Goal: Transaction & Acquisition: Register for event/course

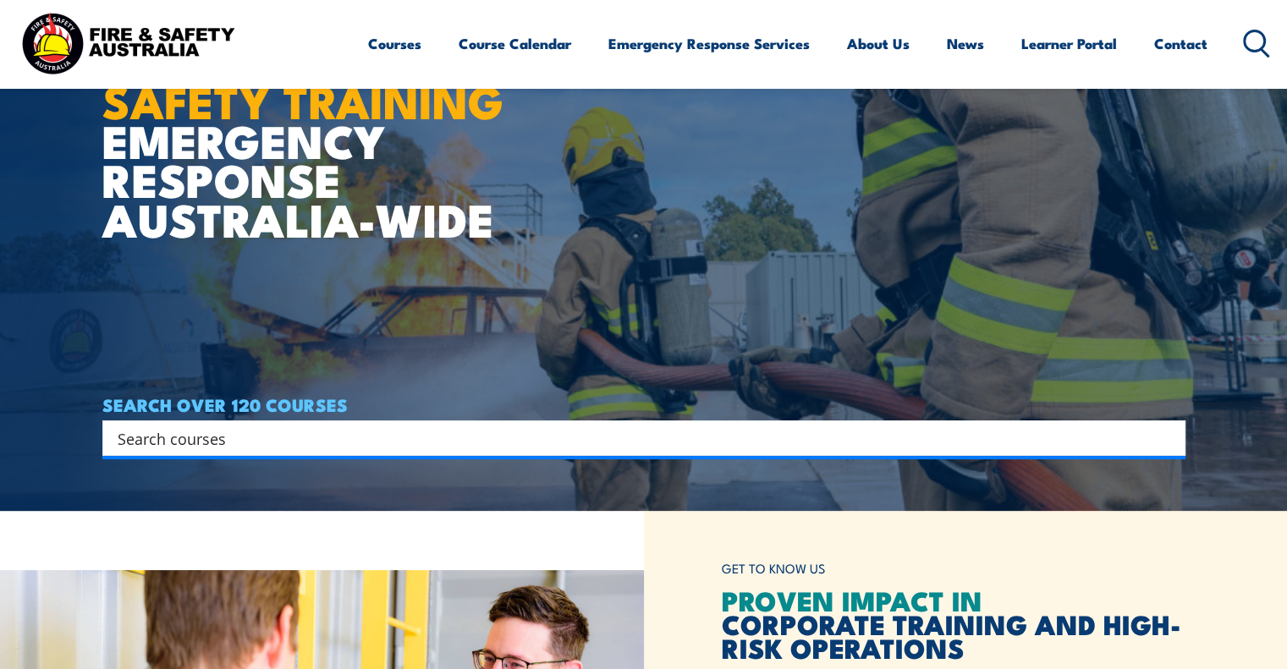
scroll to position [169, 0]
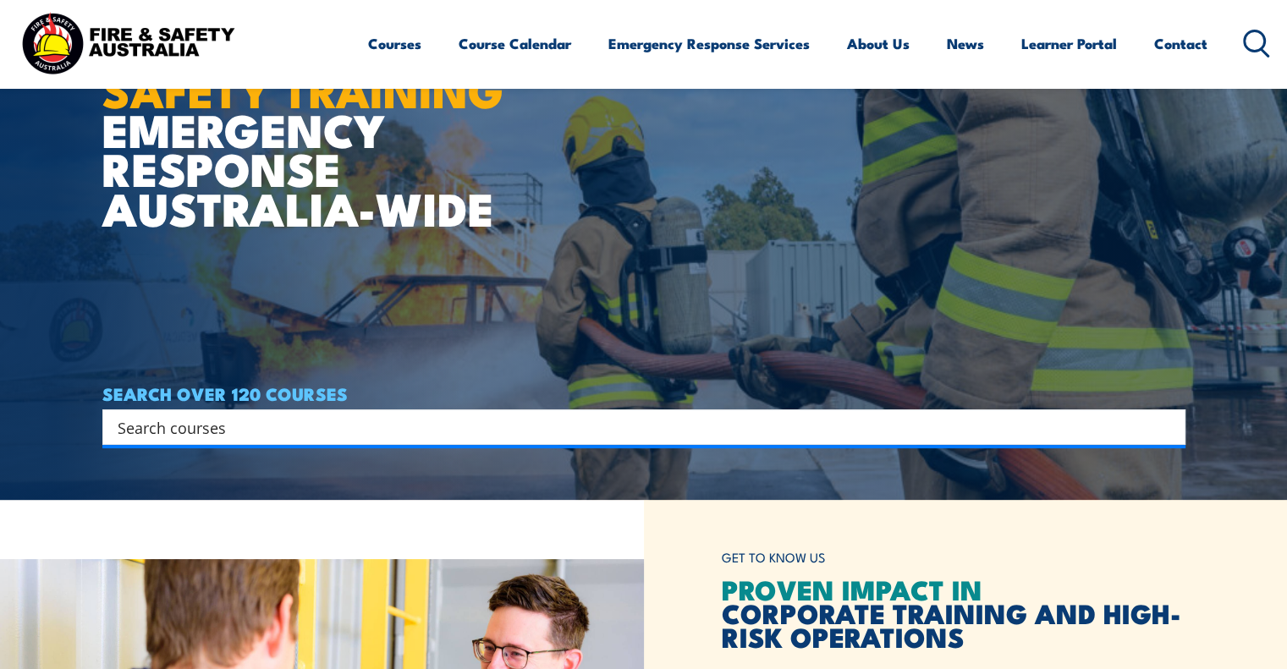
click at [351, 432] on input "Search input" at bounding box center [633, 427] width 1031 height 25
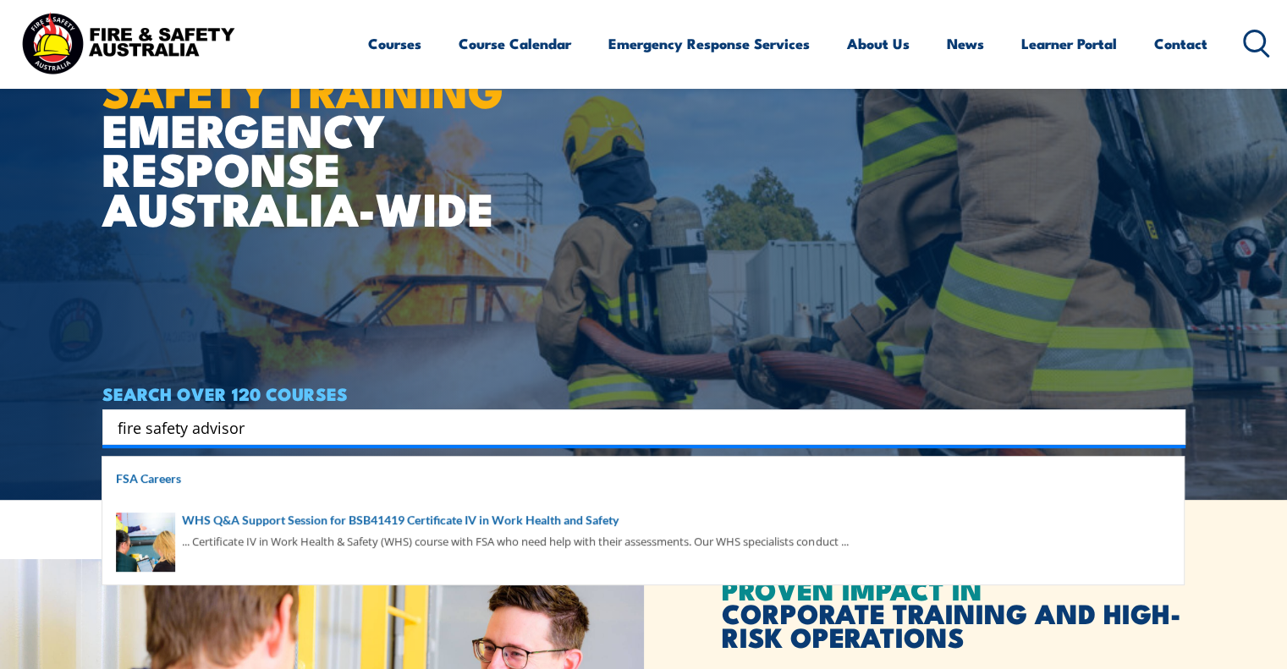
type input "fire safety advisor"
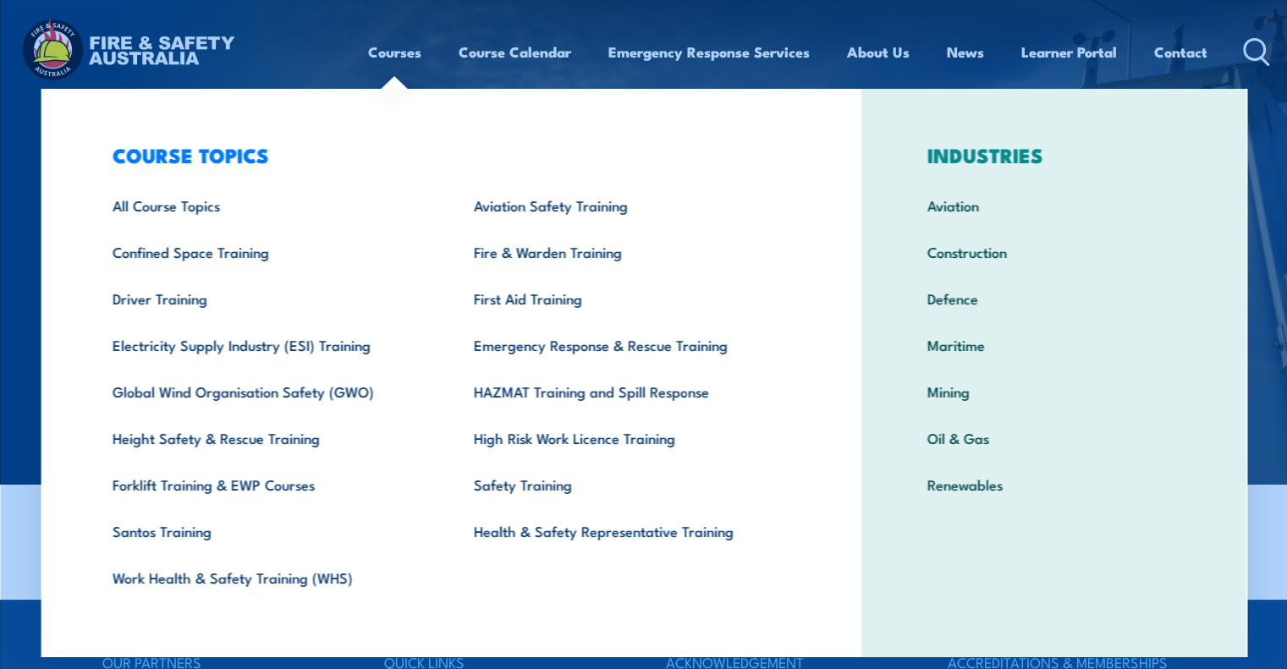
click at [390, 57] on link "Courses" at bounding box center [394, 52] width 53 height 45
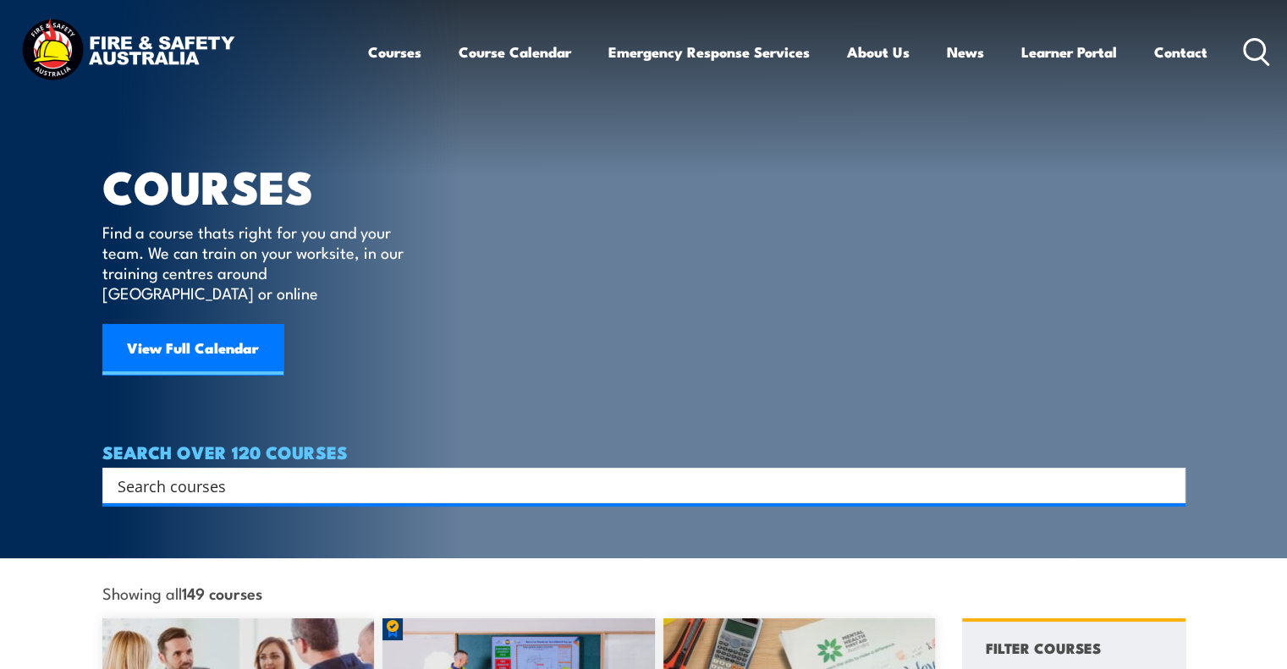
scroll to position [254, 0]
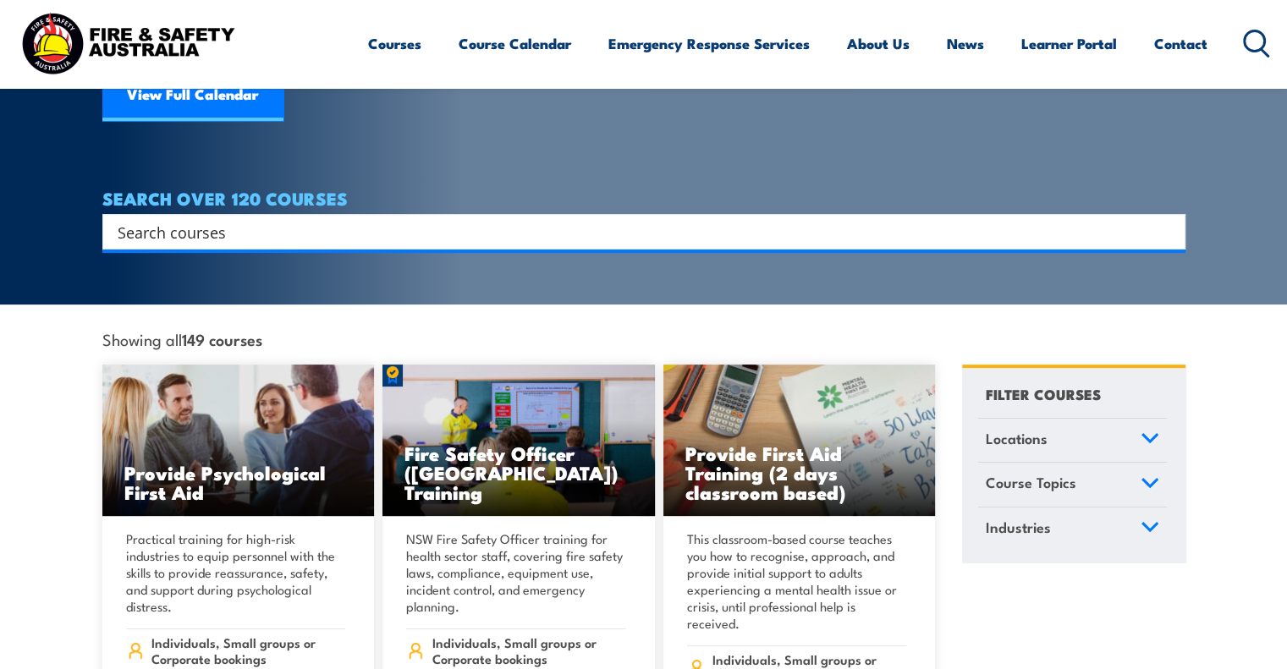
click at [374, 219] on input "Search input" at bounding box center [633, 231] width 1031 height 25
type input "fire safety advisor"
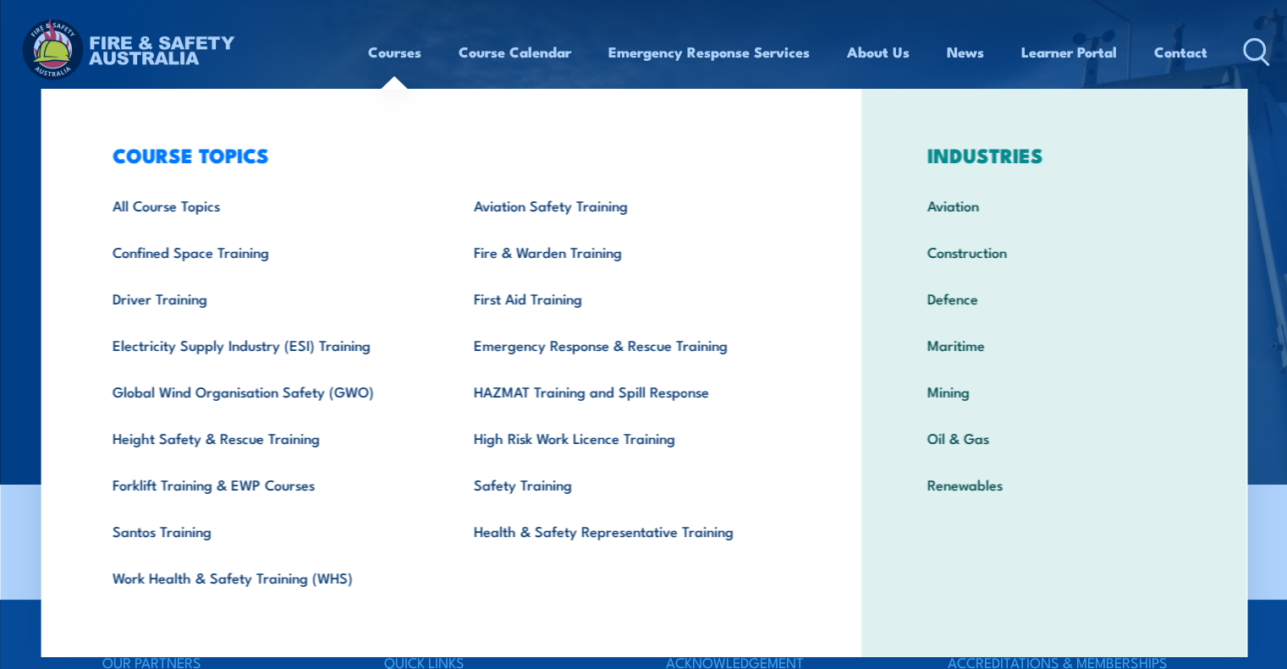
click at [398, 50] on link "Courses" at bounding box center [394, 52] width 53 height 45
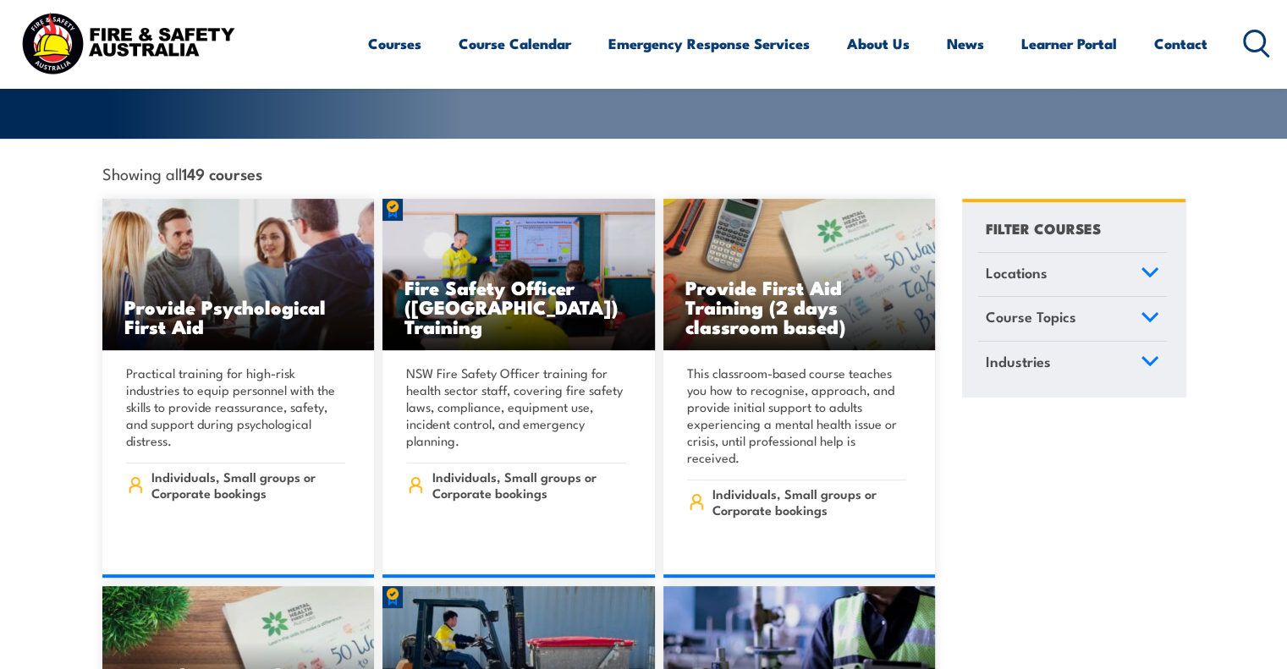
scroll to position [423, 0]
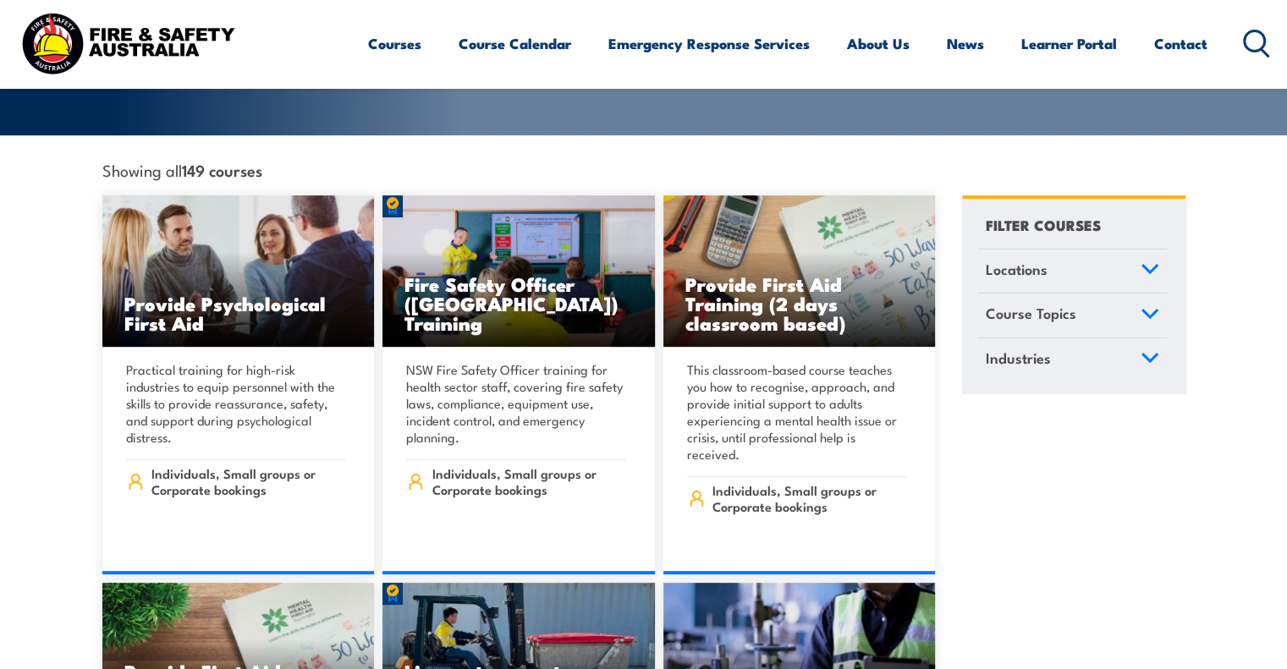
click at [1143, 308] on icon at bounding box center [1150, 314] width 19 height 12
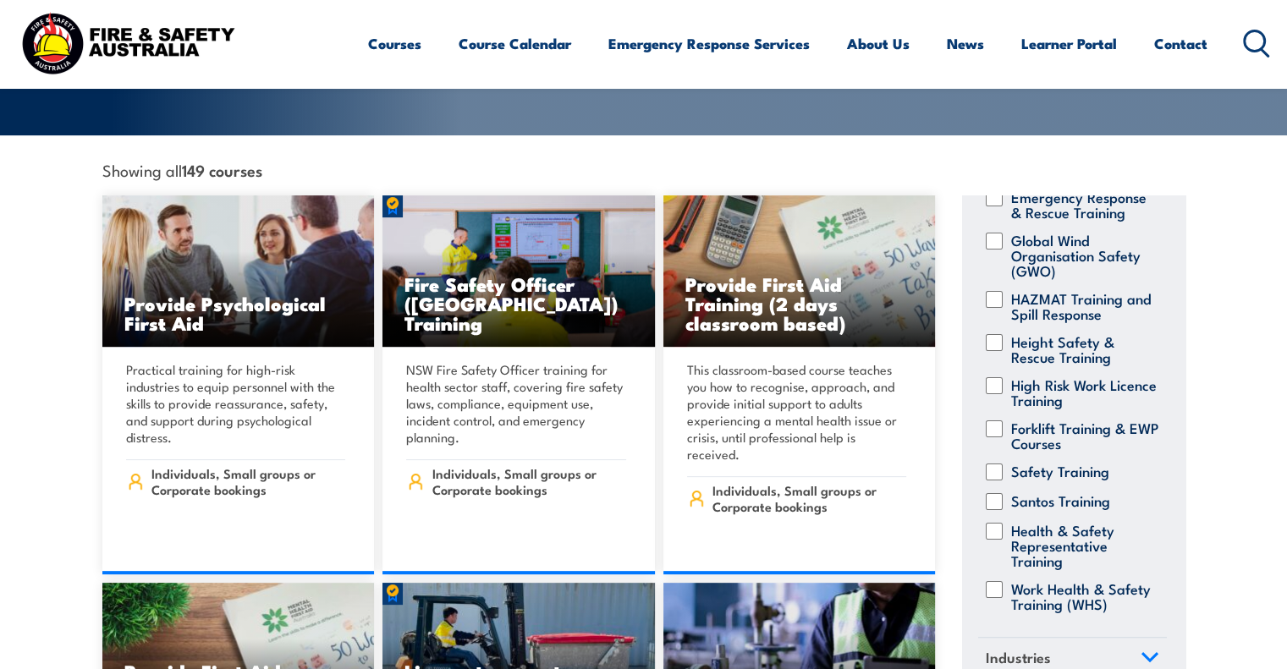
scroll to position [508, 0]
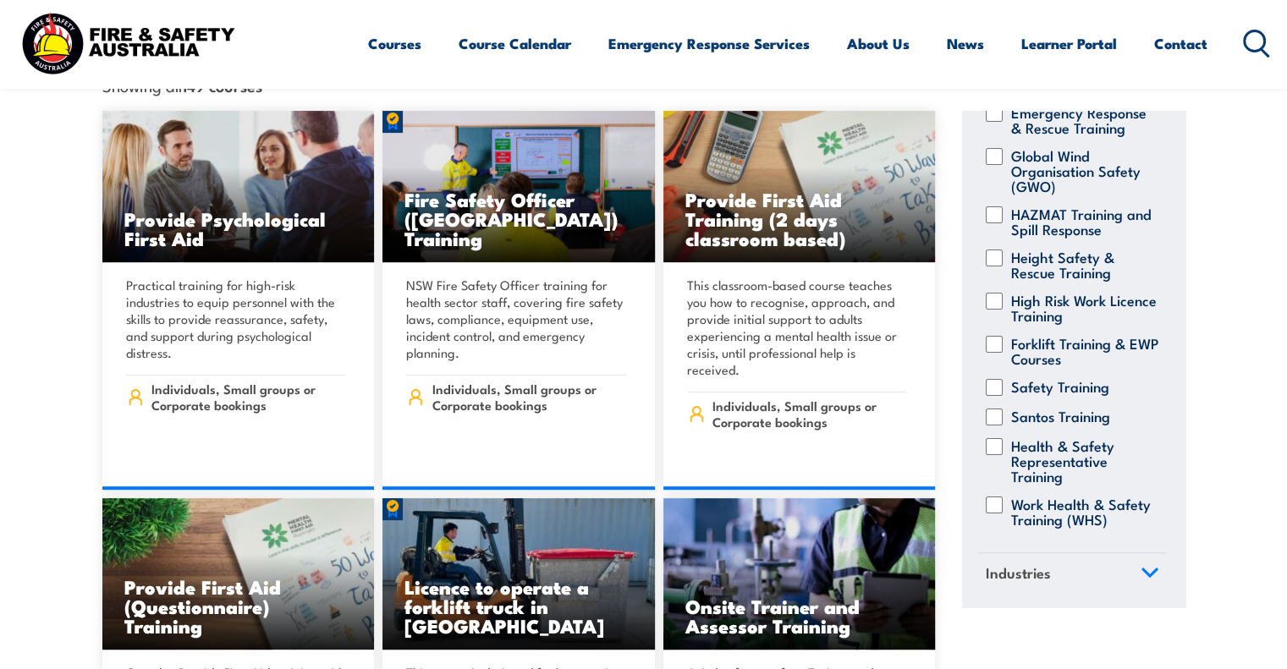
click at [1141, 567] on icon at bounding box center [1150, 573] width 19 height 12
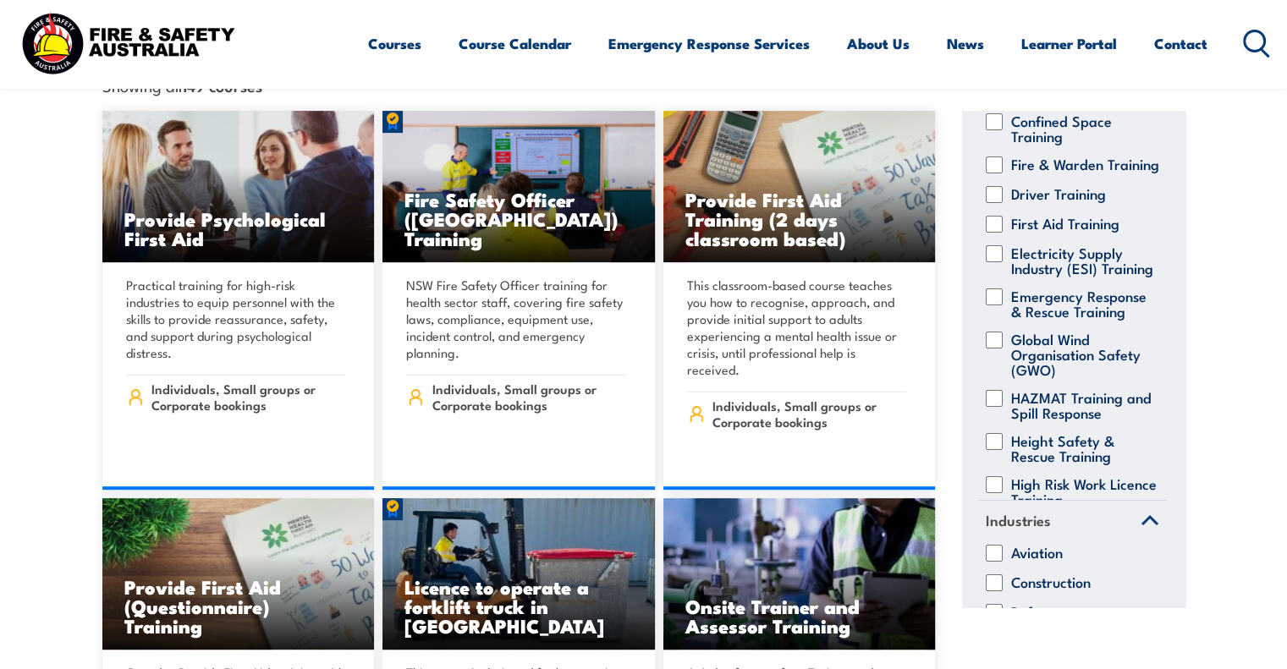
scroll to position [0, 0]
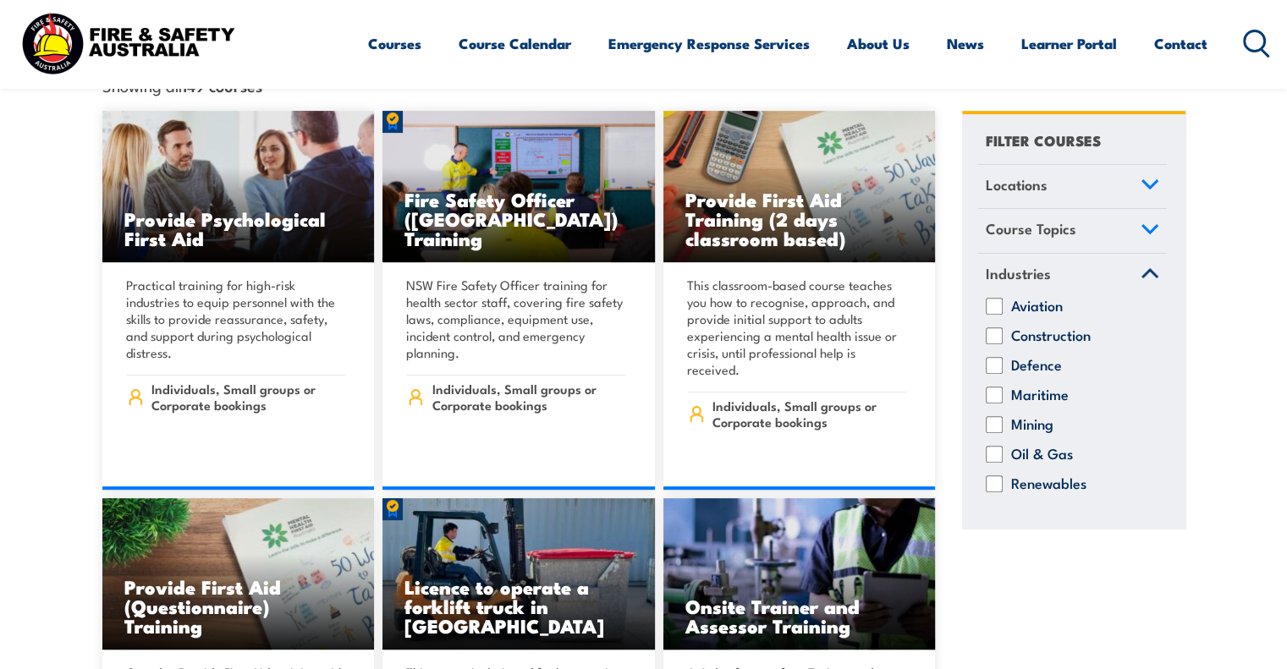
click at [1154, 223] on icon at bounding box center [1150, 229] width 19 height 12
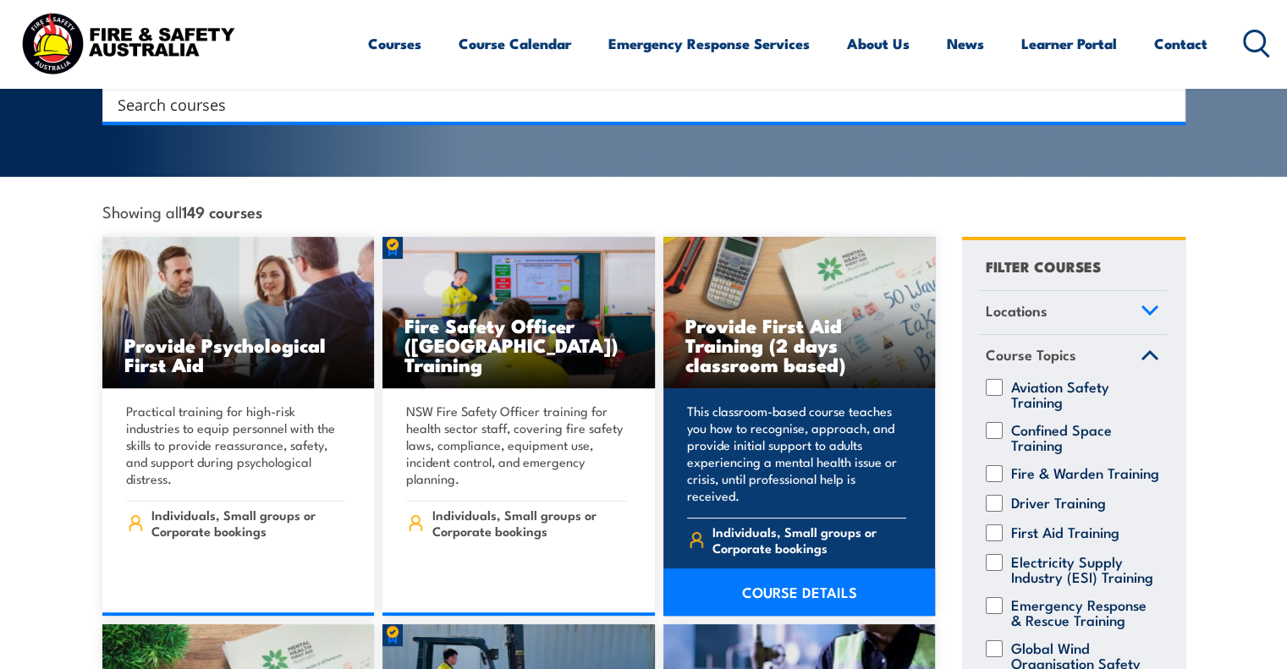
scroll to position [423, 0]
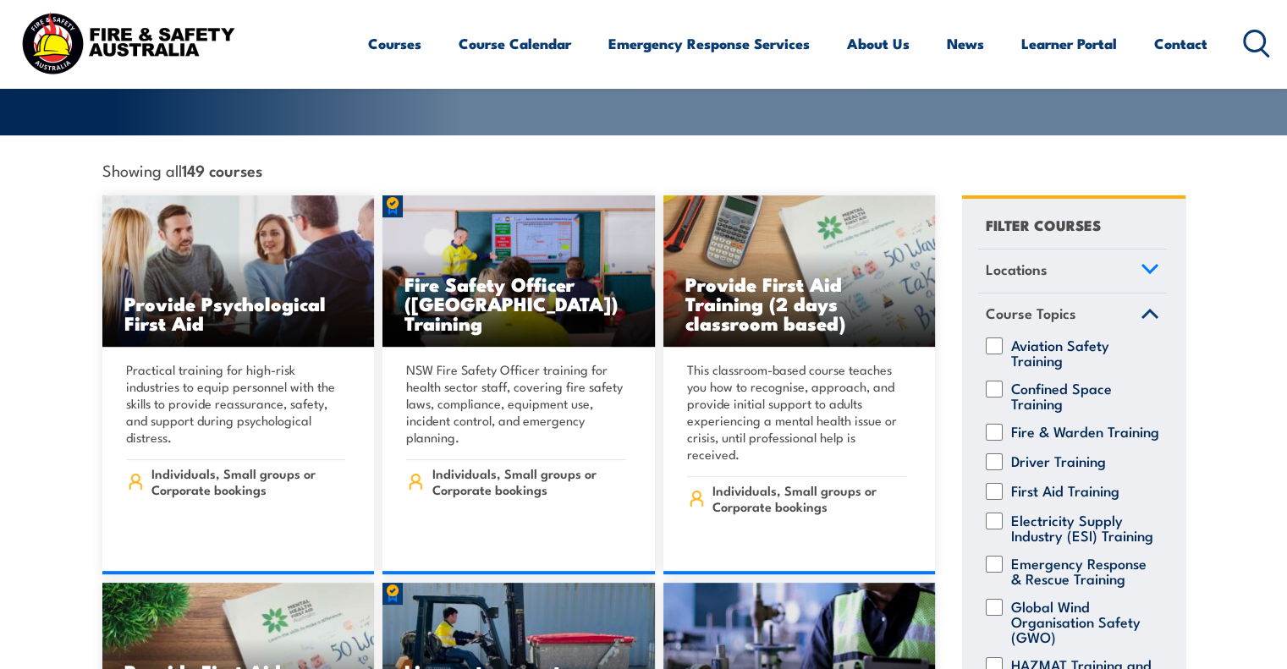
click at [1143, 265] on icon at bounding box center [1150, 269] width 15 height 8
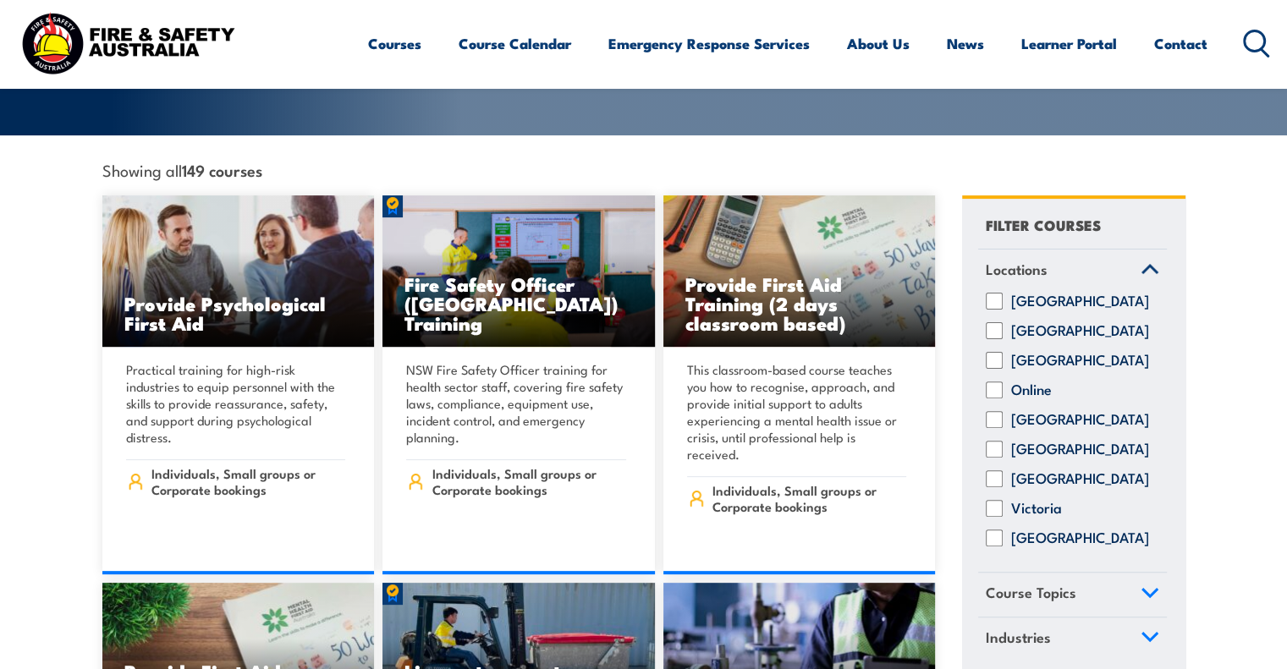
click at [999, 411] on input "Queensland" at bounding box center [994, 419] width 17 height 17
checkbox input "true"
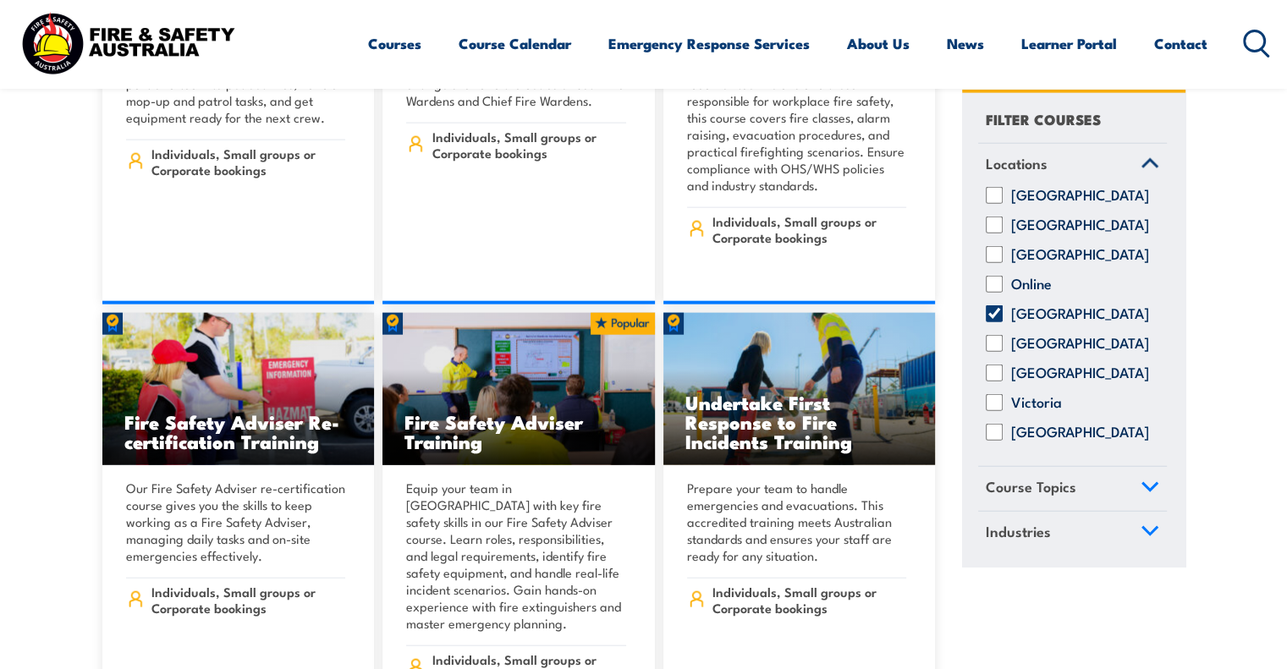
scroll to position [16842, 0]
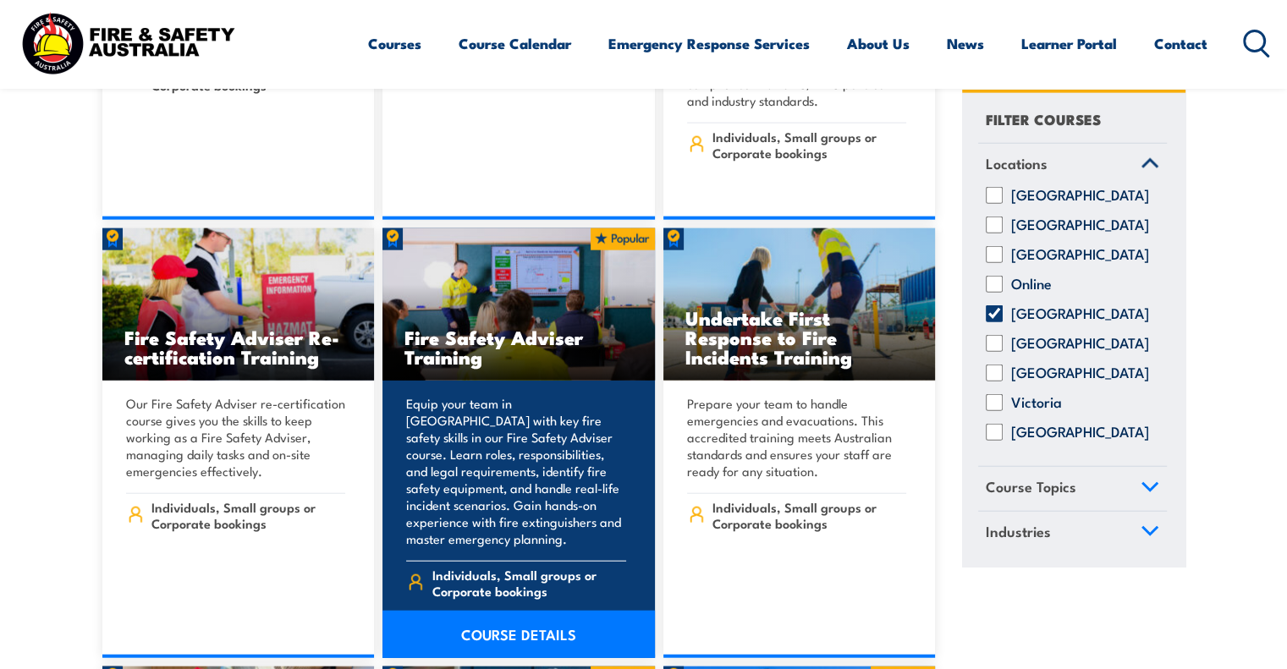
click at [479, 328] on h3 "Fire Safety Adviser Training" at bounding box center [519, 347] width 229 height 39
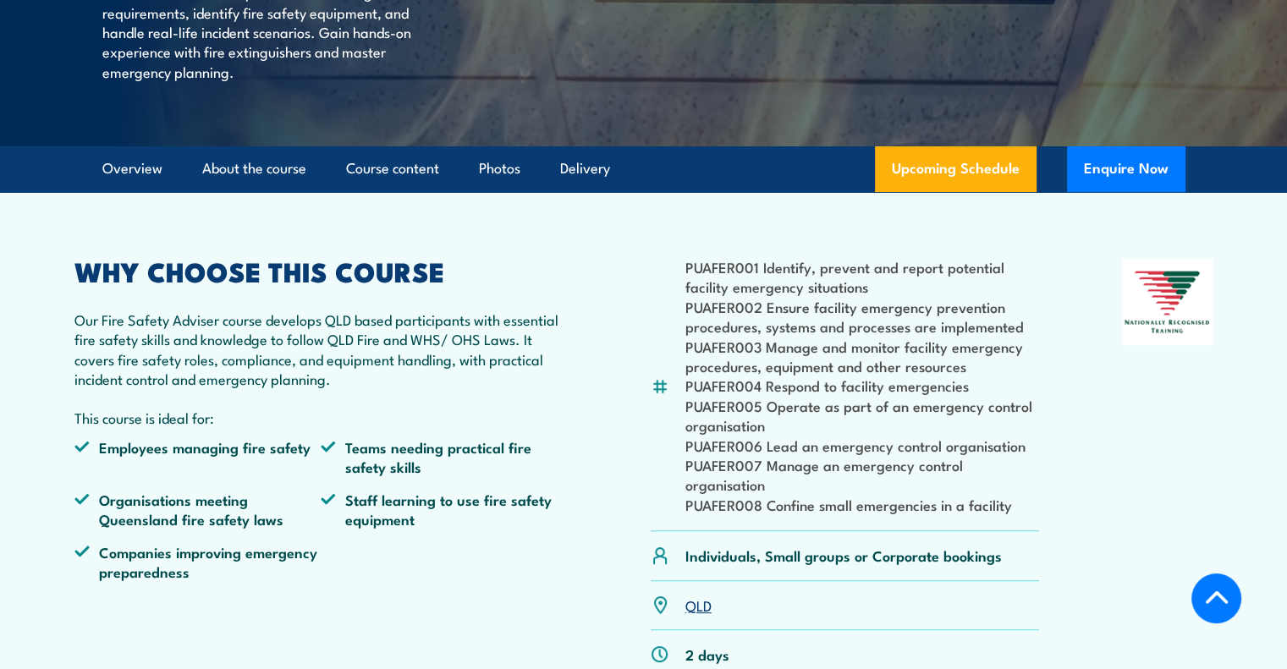
scroll to position [423, 0]
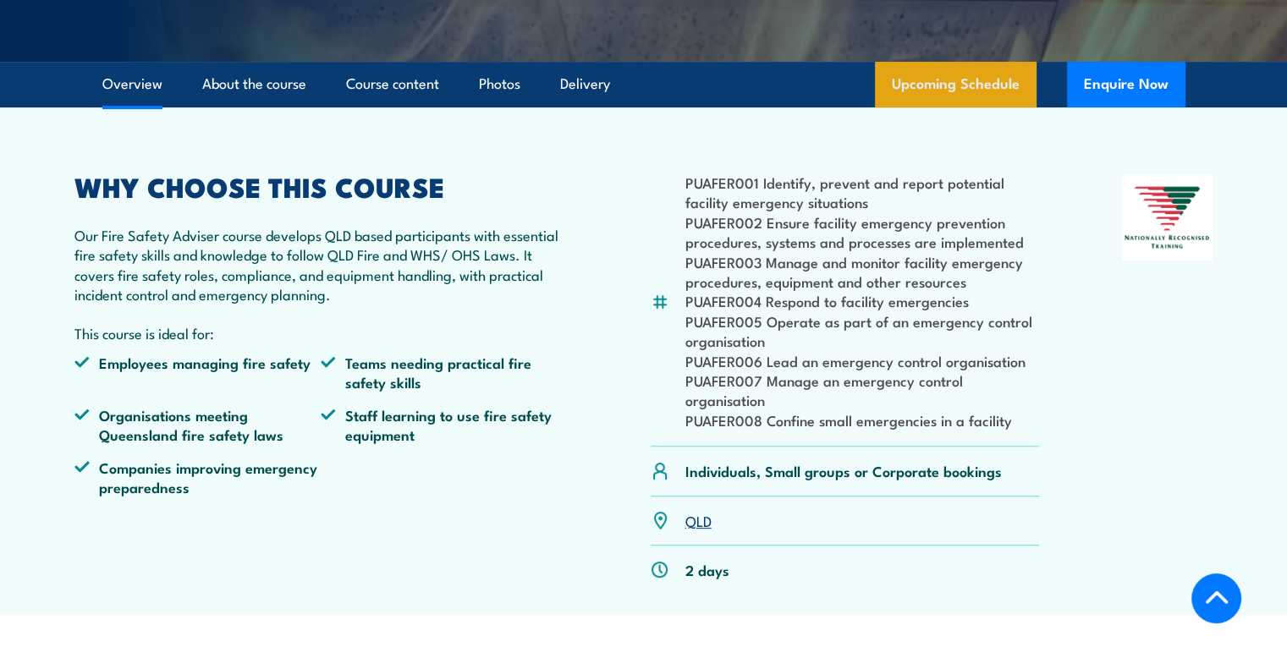
click at [937, 107] on link "Upcoming Schedule" at bounding box center [956, 85] width 162 height 46
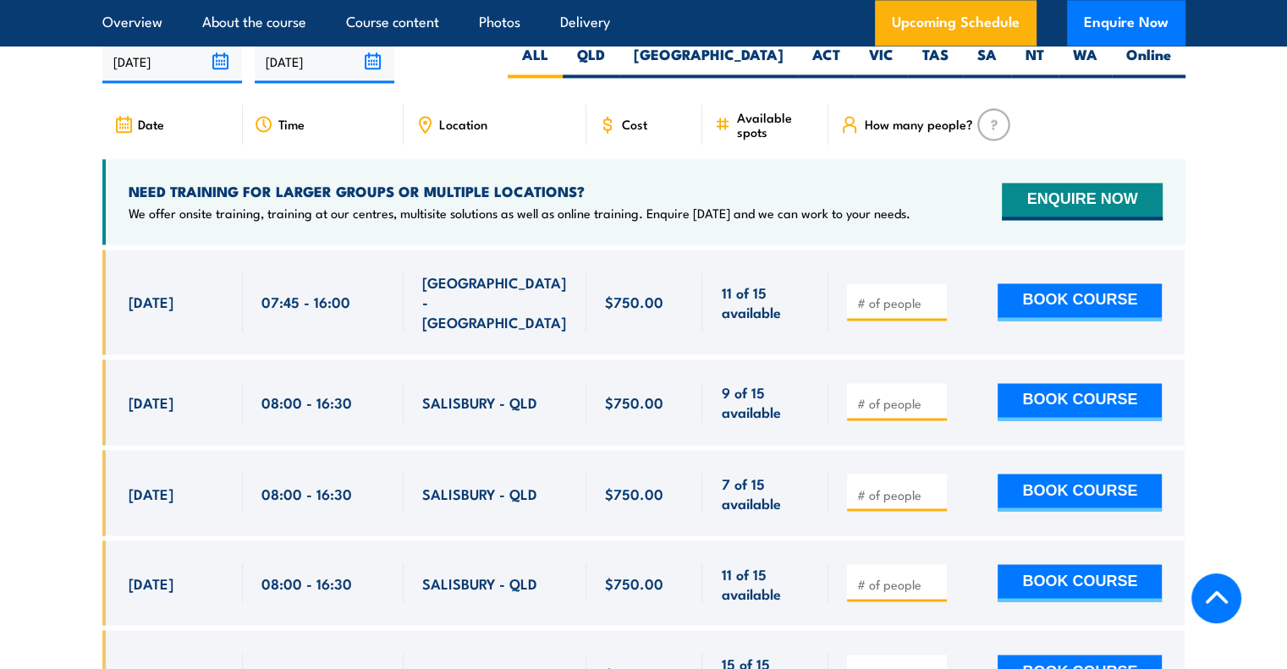
scroll to position [2768, 0]
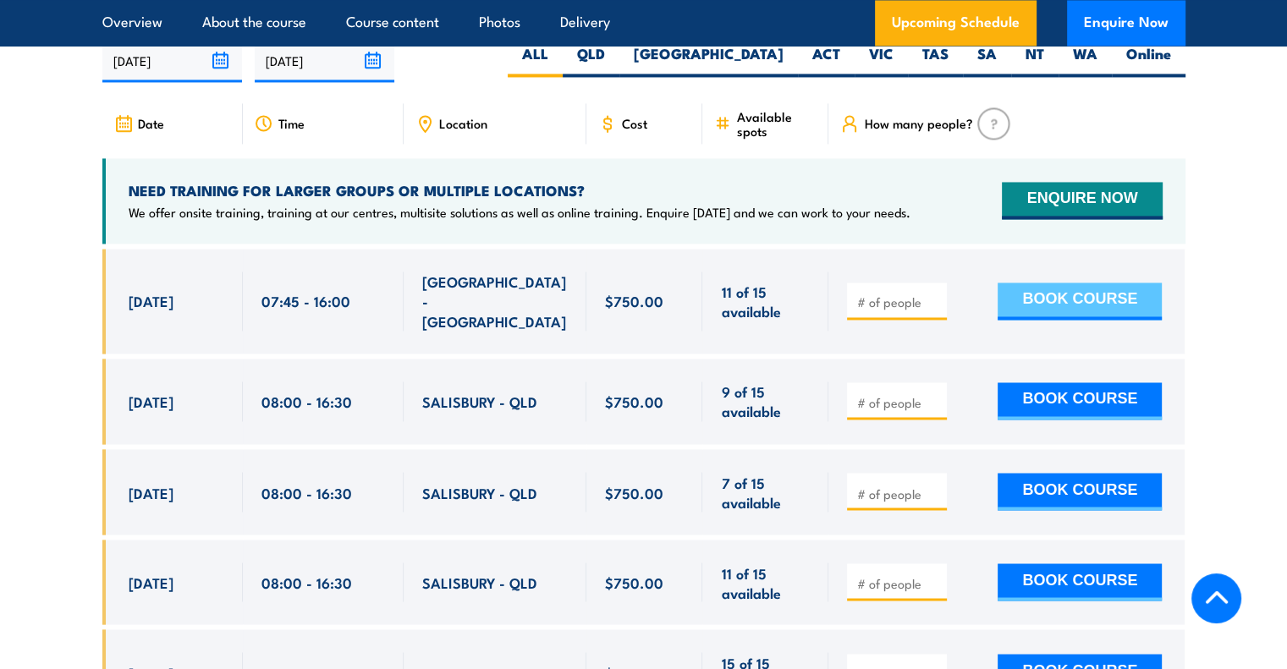
click at [1064, 291] on button "BOOK COURSE" at bounding box center [1080, 301] width 164 height 37
type input "2"
click at [1048, 311] on button "BOOK COURSE" at bounding box center [1080, 301] width 164 height 37
